Goal: Navigation & Orientation: Find specific page/section

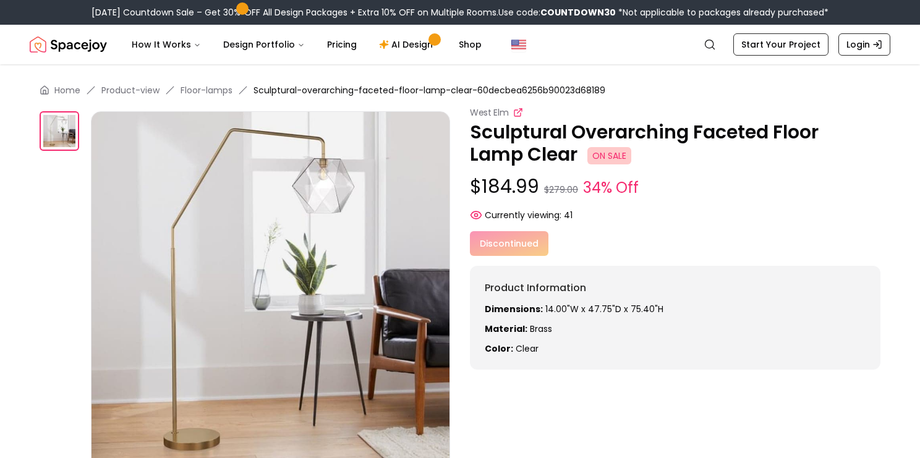
click at [516, 111] on icon at bounding box center [518, 113] width 10 height 10
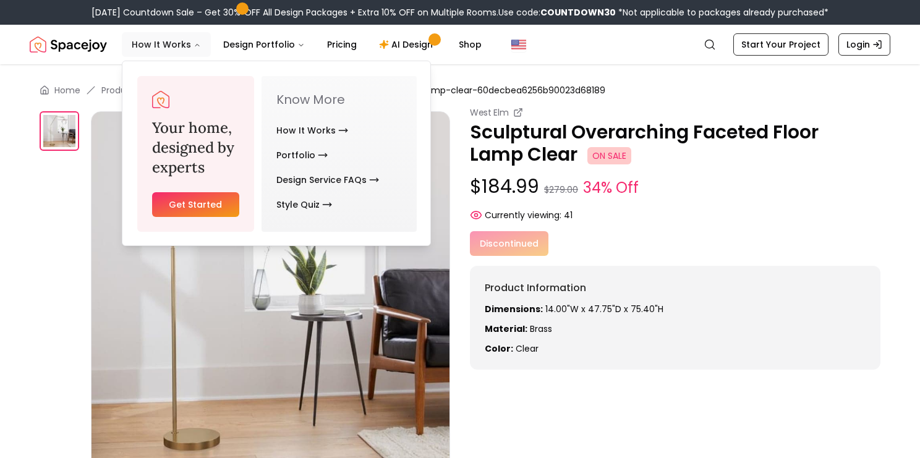
click at [146, 43] on button "How It Works" at bounding box center [166, 44] width 89 height 25
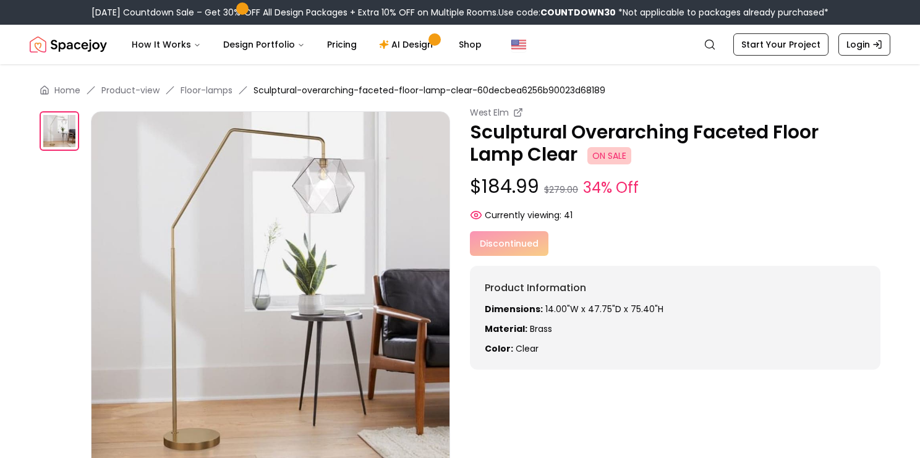
click at [81, 49] on img "Spacejoy" at bounding box center [68, 44] width 77 height 25
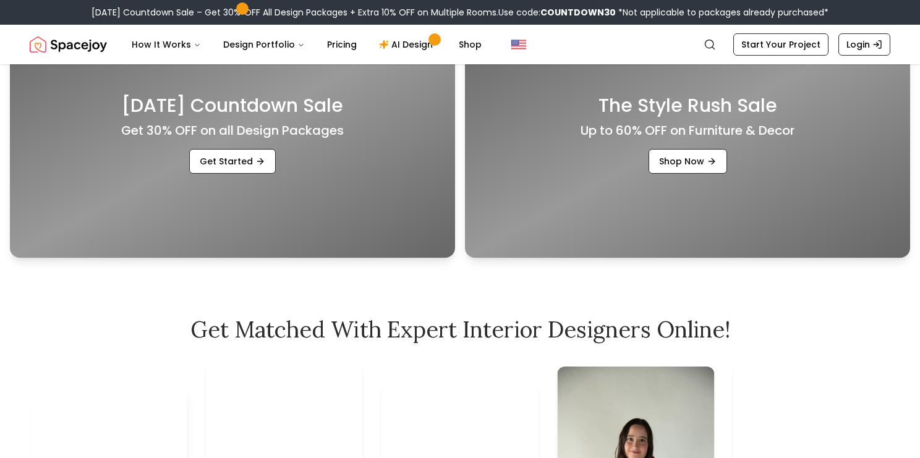
scroll to position [399, 0]
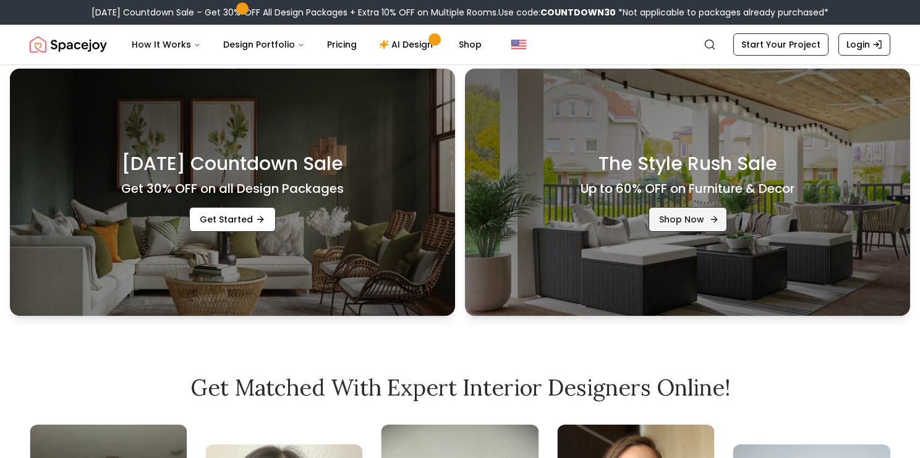
click at [660, 218] on link "Shop Now" at bounding box center [687, 219] width 78 height 25
